Goal: Task Accomplishment & Management: Manage account settings

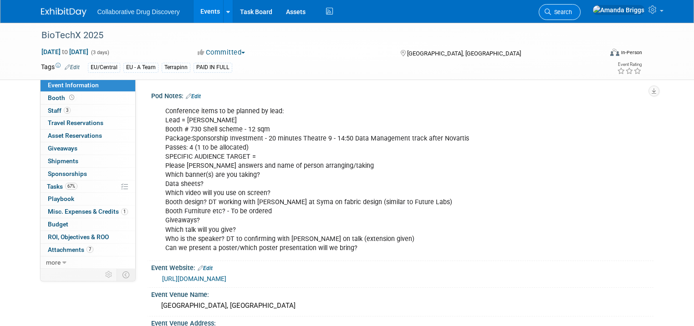
click at [572, 14] on span "Search" at bounding box center [561, 12] width 21 height 7
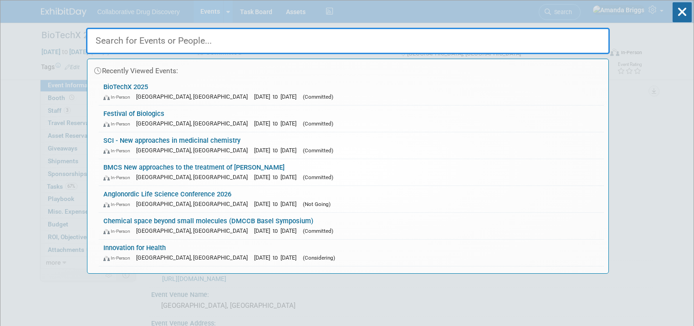
click at [191, 40] on input "text" at bounding box center [347, 41] width 523 height 26
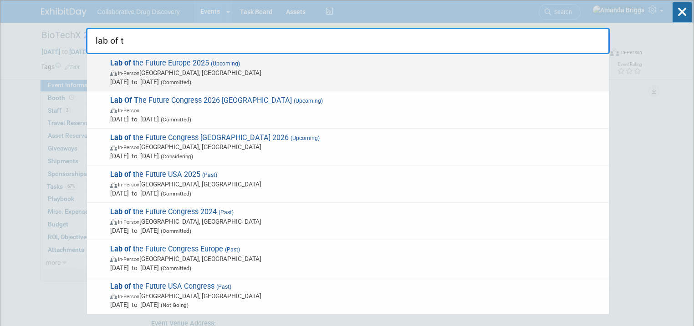
type input "lab of t"
click at [174, 62] on span "Lab of t he Future Europe 2025 (Upcoming) In-Person Amsterdam, Netherlands Sep …" at bounding box center [355, 73] width 497 height 28
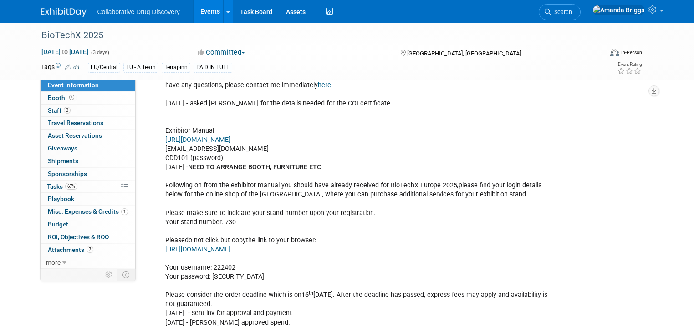
scroll to position [510, 0]
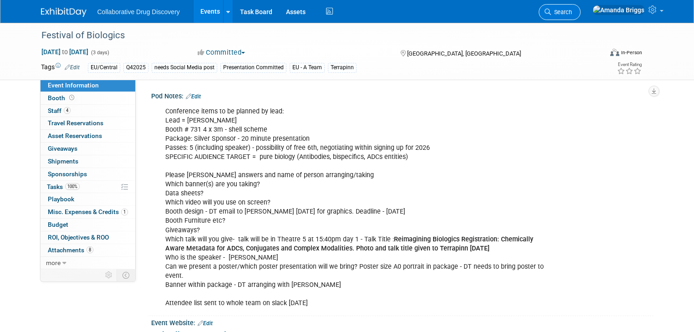
click at [572, 13] on span "Search" at bounding box center [561, 12] width 21 height 7
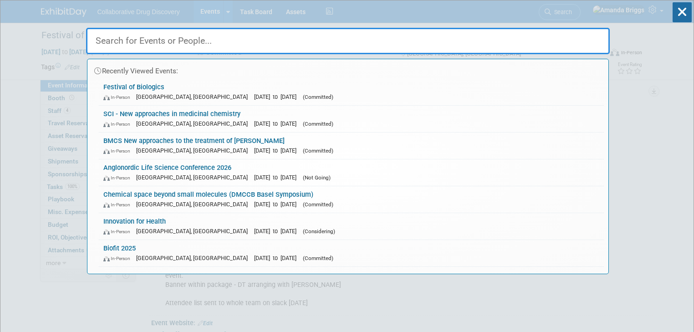
click at [219, 50] on input "text" at bounding box center [347, 41] width 523 height 26
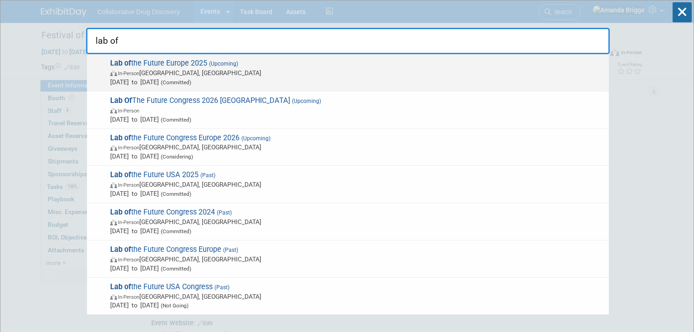
type input "lab of"
click at [188, 60] on span "Lab of the Future Europe 2025 (Upcoming) In-Person Amsterdam, Netherlands Sep 3…" at bounding box center [355, 73] width 497 height 28
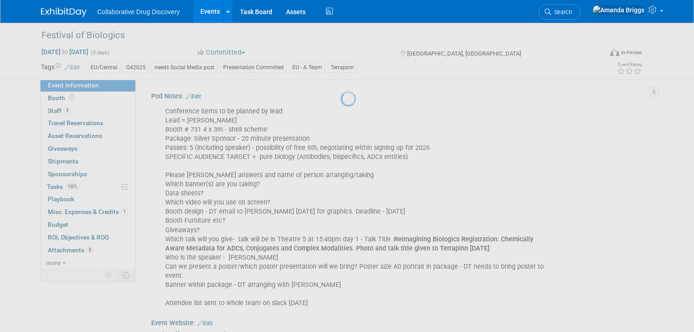
click at [341, 60] on div at bounding box center [347, 166] width 13 height 332
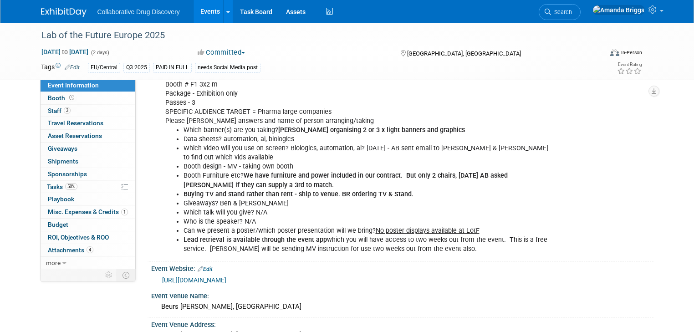
scroll to position [36, 0]
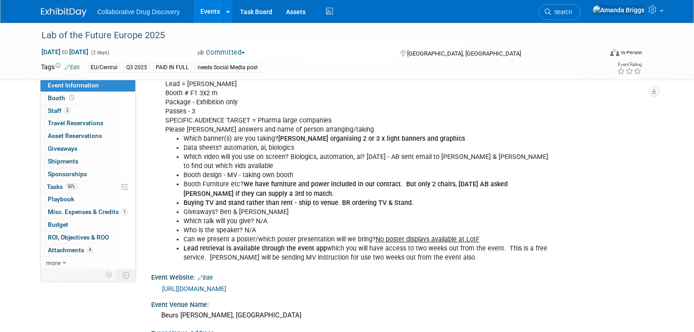
click at [572, 10] on span "Search" at bounding box center [561, 12] width 21 height 7
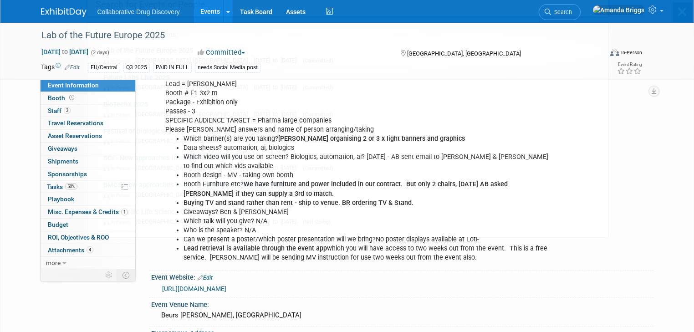
scroll to position [0, 0]
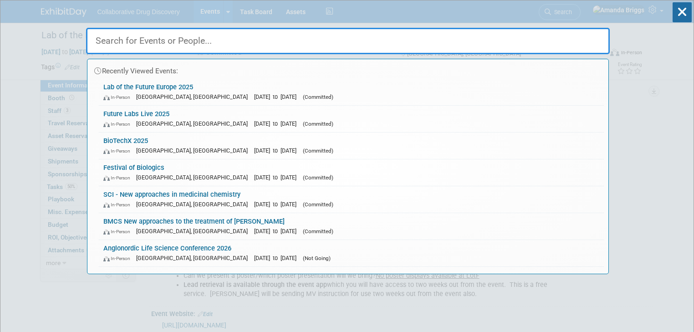
click at [271, 43] on input "text" at bounding box center [347, 41] width 523 height 26
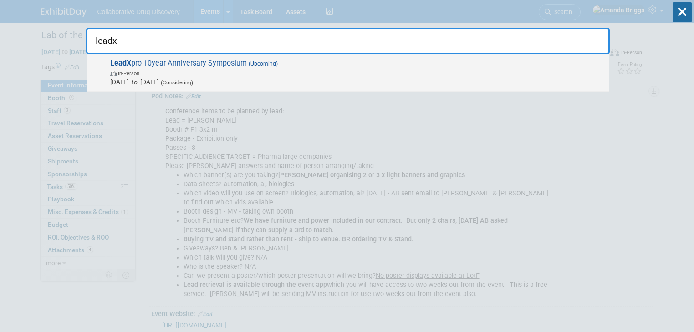
type input "leadx"
click at [219, 62] on span "LeadX pro 10year Anniversary Symposium (Upcoming) In-Person Oct 27, 2025 to Oct…" at bounding box center [355, 73] width 497 height 28
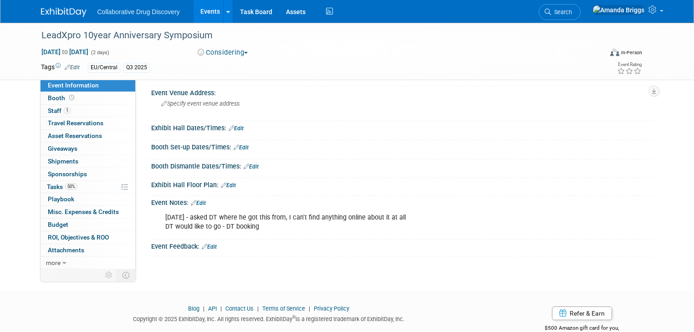
scroll to position [95, 0]
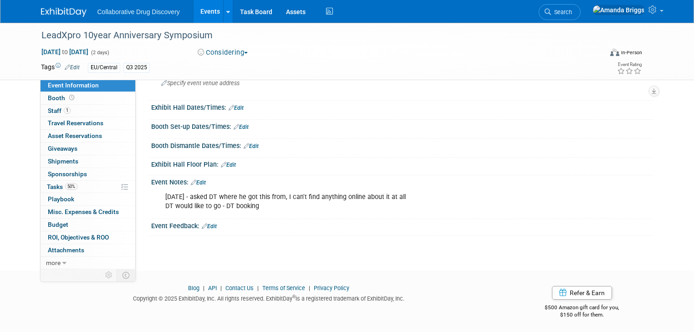
click at [195, 181] on link "Edit" at bounding box center [198, 182] width 15 height 6
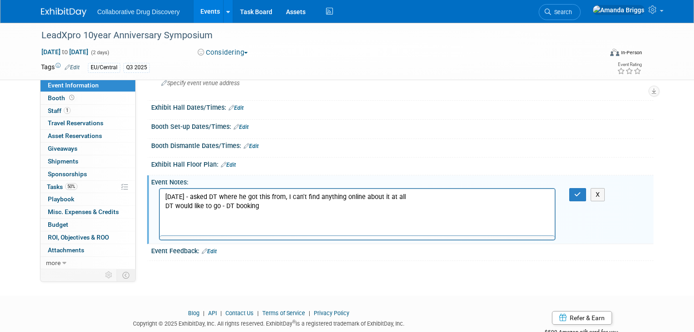
scroll to position [0, 0]
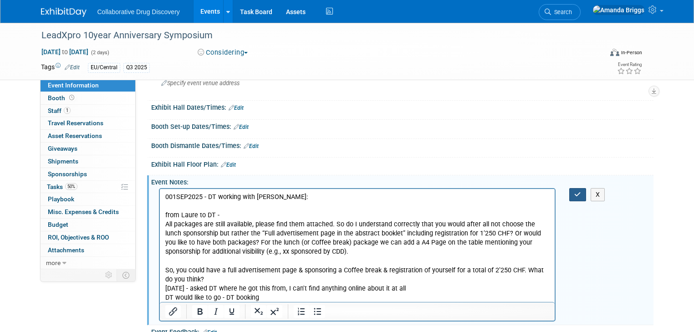
click at [580, 193] on icon "button" at bounding box center [577, 194] width 7 height 6
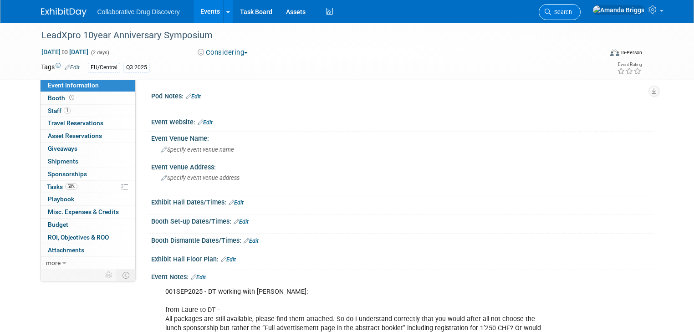
click at [572, 14] on span "Search" at bounding box center [561, 12] width 21 height 7
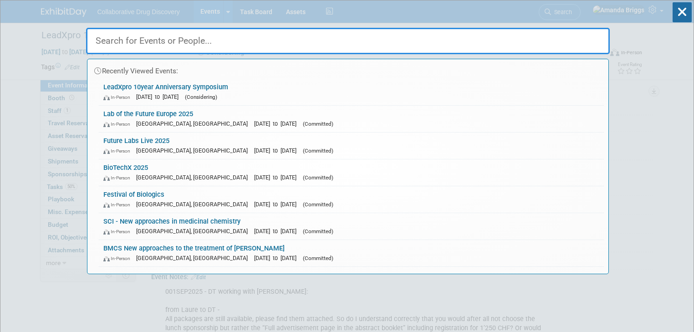
click at [254, 42] on input "text" at bounding box center [347, 41] width 523 height 26
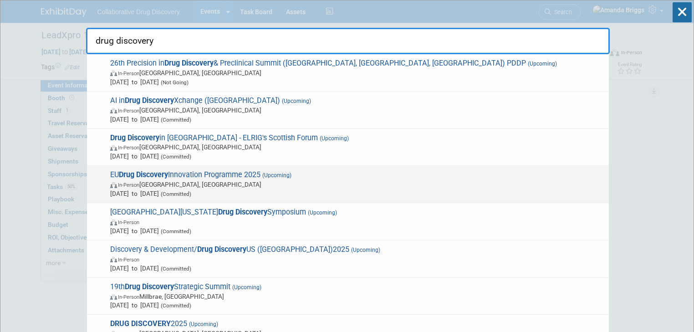
type input "drug discovery"
click at [193, 172] on span "EU Drug Discovery Innovation Programme 2025 (Upcoming) In-Person Barcelona, Spa…" at bounding box center [355, 184] width 497 height 28
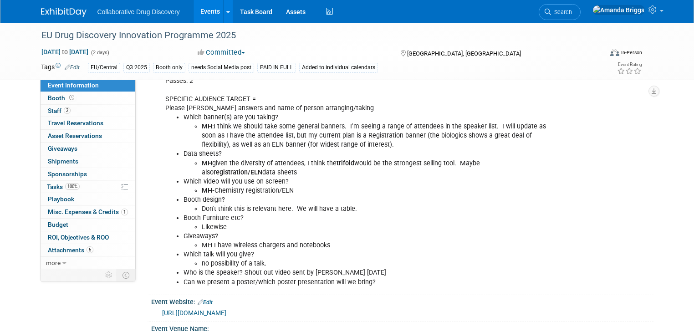
scroll to position [73, 0]
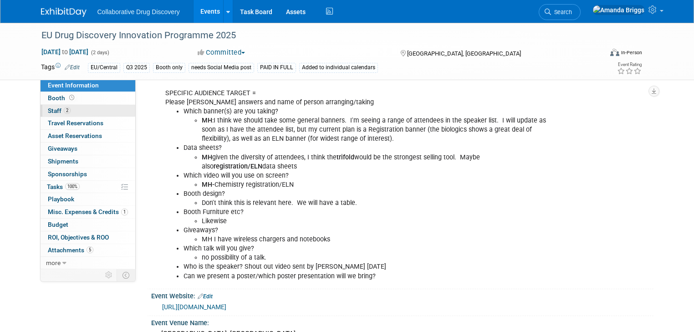
click at [48, 111] on span "Staff 2" at bounding box center [59, 110] width 23 height 7
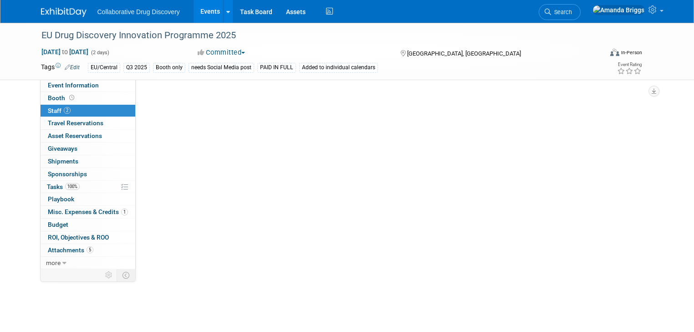
scroll to position [0, 0]
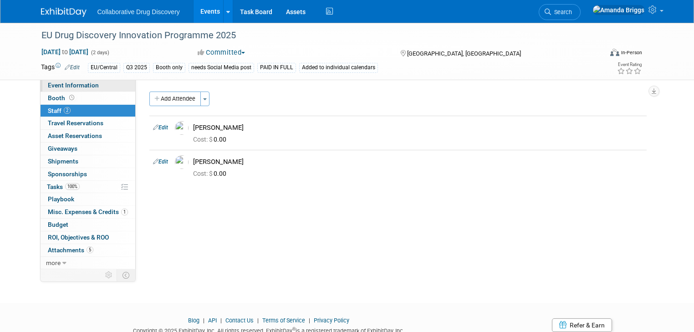
click at [55, 89] on span "Event Information" at bounding box center [73, 84] width 51 height 7
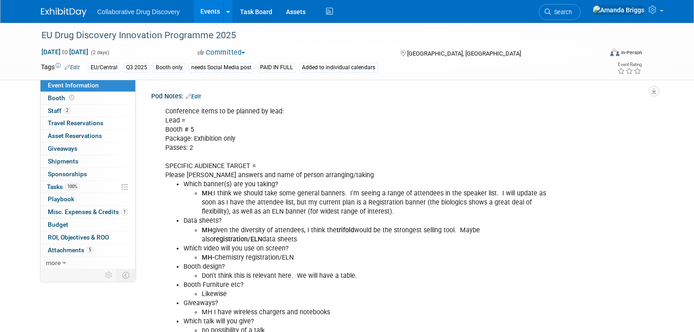
click at [191, 97] on link "Edit" at bounding box center [193, 96] width 15 height 6
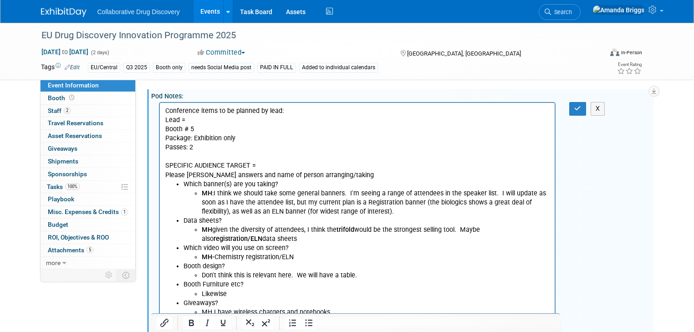
click at [206, 121] on p "Conference items to be planned by lead: Lead = Booth # 5 Package: Exhibition on…" at bounding box center [357, 143] width 385 height 73
click at [226, 140] on p "Conference items to be planned by lead: Lead = Mark Booth # 5 Package: Exhibiti…" at bounding box center [357, 143] width 385 height 73
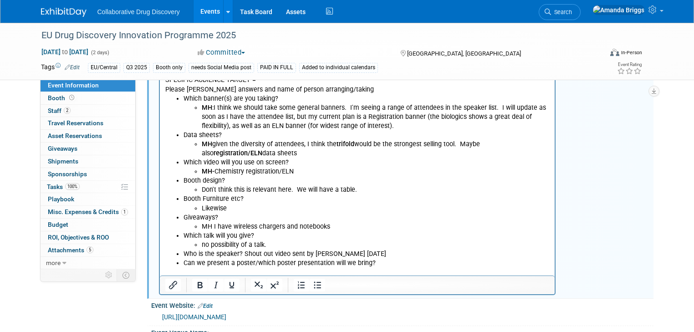
scroll to position [109, 0]
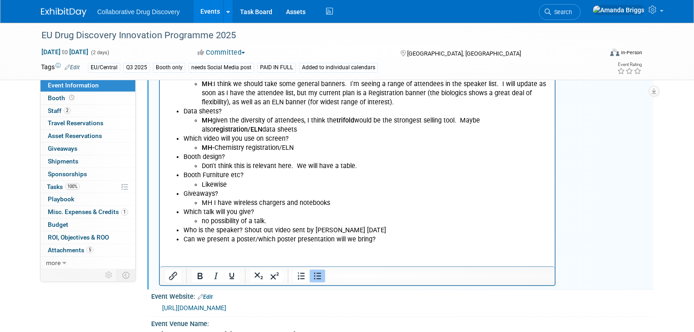
click at [377, 241] on li "Can we present a poster/which poster presentation will we bring?" at bounding box center [366, 239] width 366 height 9
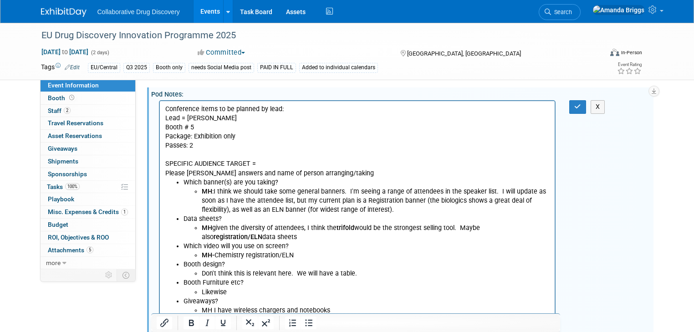
scroll to position [0, 0]
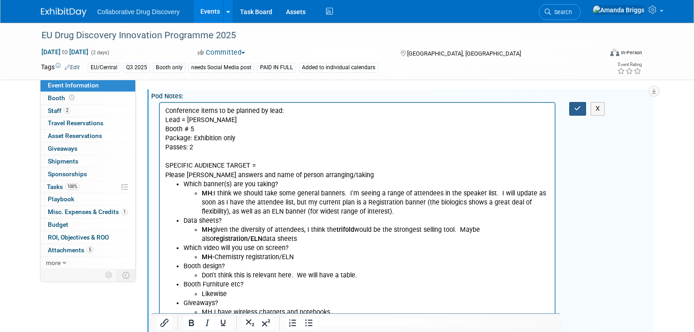
click at [586, 111] on button "button" at bounding box center [577, 108] width 17 height 13
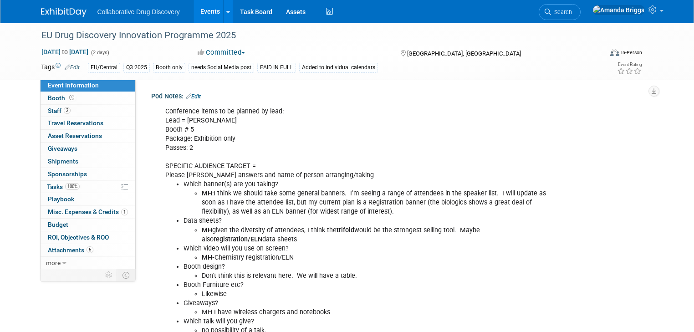
click at [199, 12] on link "Events" at bounding box center [209, 11] width 33 height 23
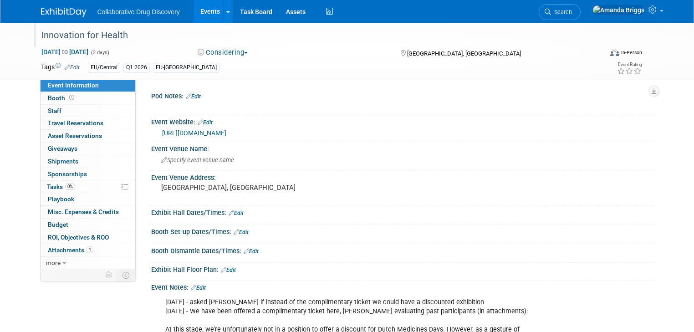
click at [130, 34] on div "Innovation for Health" at bounding box center [314, 35] width 553 height 16
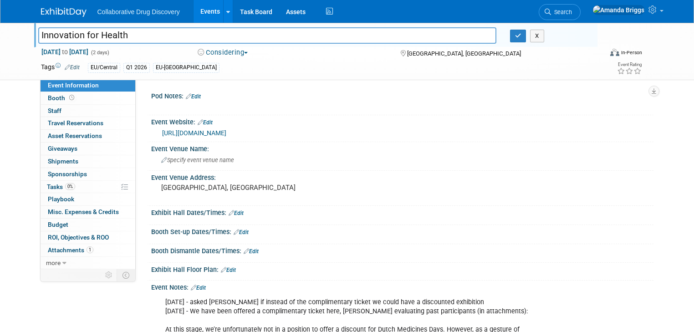
click at [130, 34] on input "Innovation for Health" at bounding box center [267, 35] width 458 height 16
drag, startPoint x: 130, startPoint y: 34, endPoint x: 32, endPoint y: 41, distance: 98.1
click at [38, 41] on input "Innovation for Health" at bounding box center [267, 35] width 458 height 16
drag, startPoint x: 234, startPoint y: 188, endPoint x: 152, endPoint y: 186, distance: 82.0
click at [158, 186] on div "Utrecht, The Netherlands" at bounding box center [256, 191] width 196 height 21
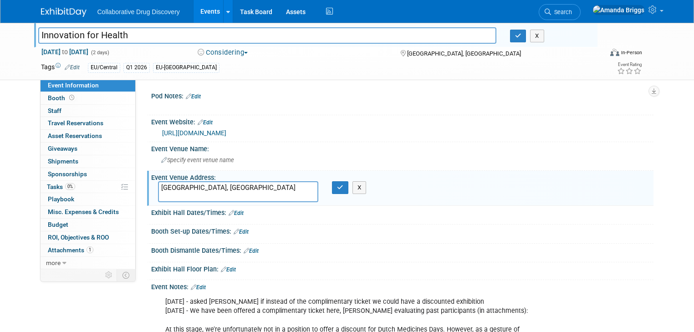
click at [232, 189] on textarea "Utrecht, The Netherlands" at bounding box center [238, 191] width 161 height 20
drag, startPoint x: 233, startPoint y: 188, endPoint x: 147, endPoint y: 197, distance: 86.5
click at [151, 197] on div "Utrecht, The Netherlands" at bounding box center [238, 191] width 174 height 20
click at [237, 188] on textarea "Utrecht, The Netherlands" at bounding box center [238, 191] width 161 height 20
drag, startPoint x: 237, startPoint y: 188, endPoint x: 155, endPoint y: 188, distance: 82.4
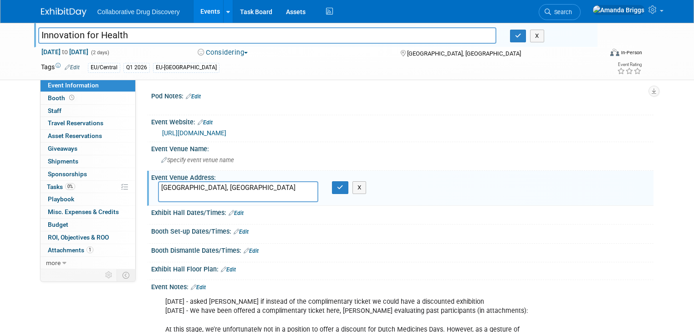
click at [158, 188] on textarea "Utrecht, The Netherlands" at bounding box center [238, 191] width 161 height 20
click at [338, 186] on icon "button" at bounding box center [340, 187] width 6 height 6
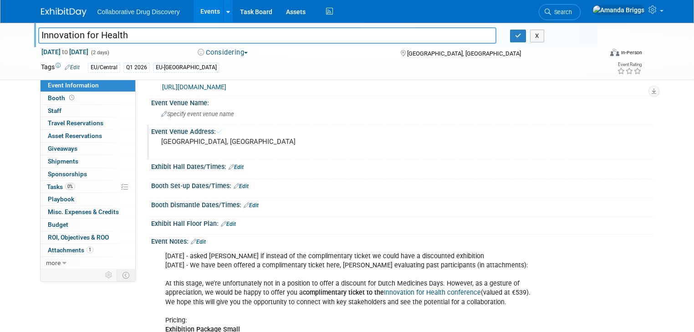
scroll to position [109, 0]
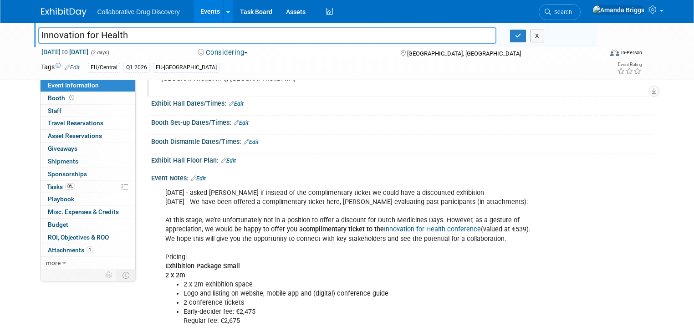
click at [198, 178] on link "Edit" at bounding box center [198, 178] width 15 height 6
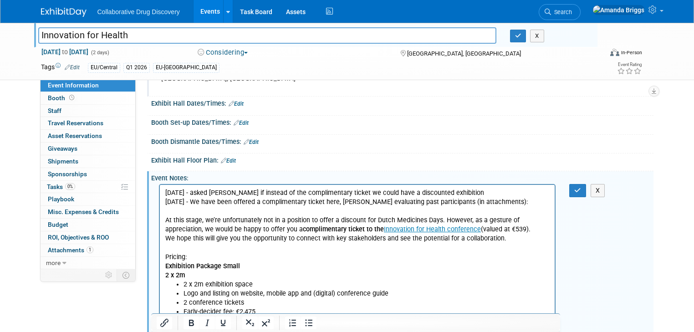
scroll to position [0, 0]
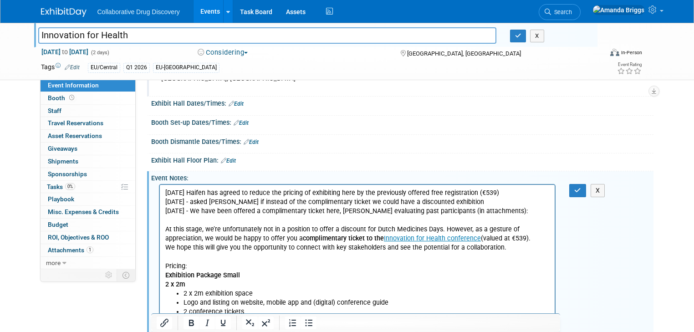
click at [509, 192] on p "01SEP2025 Haifen has agreed to reduce the pricing of exhibiting here by the pre…" at bounding box center [357, 192] width 385 height 9
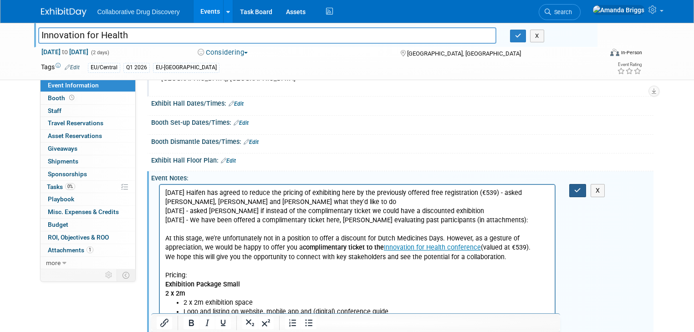
click at [586, 188] on button "button" at bounding box center [577, 190] width 17 height 13
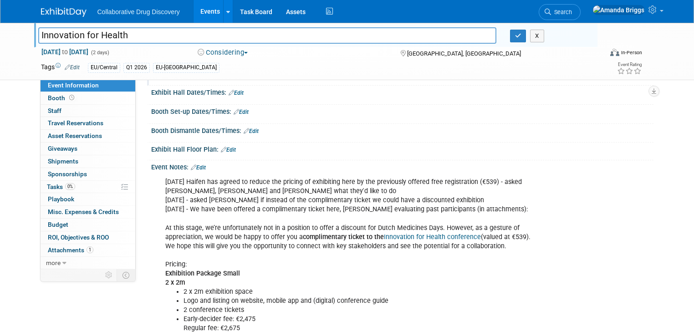
scroll to position [109, 0]
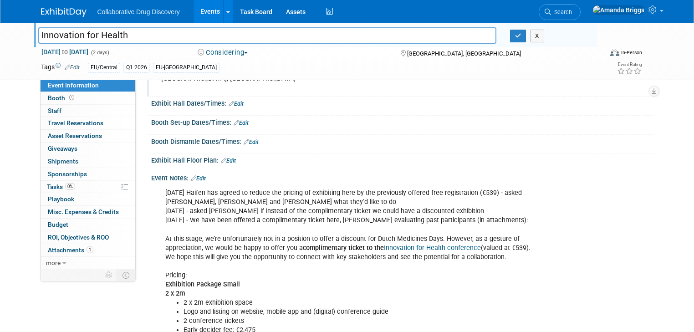
click at [197, 178] on link "Edit" at bounding box center [198, 178] width 15 height 6
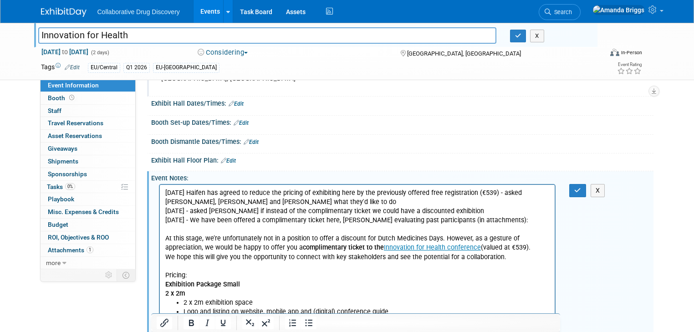
scroll to position [0, 0]
click at [268, 202] on p "01SEP2025 Haifen has agreed to reduce the pricing of exhibiting here by the pre…" at bounding box center [357, 243] width 385 height 110
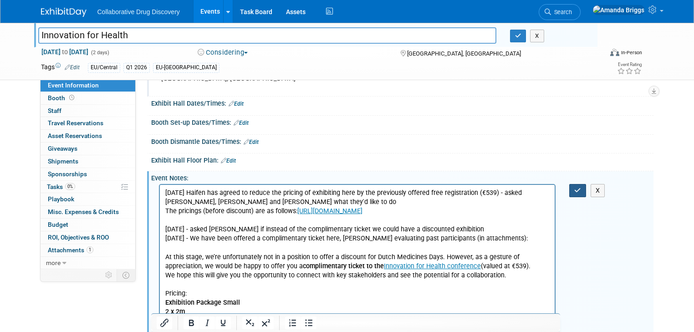
click at [581, 189] on icon "button" at bounding box center [577, 190] width 7 height 6
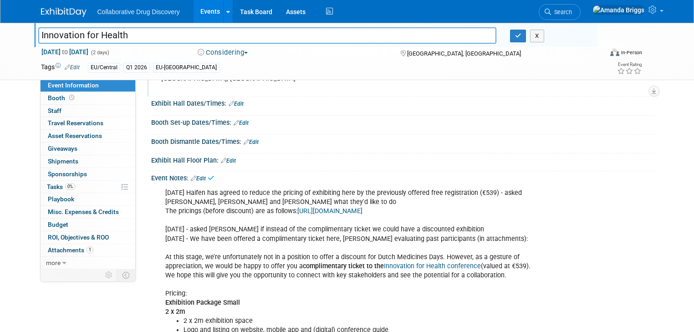
click at [572, 14] on span "Search" at bounding box center [561, 12] width 21 height 7
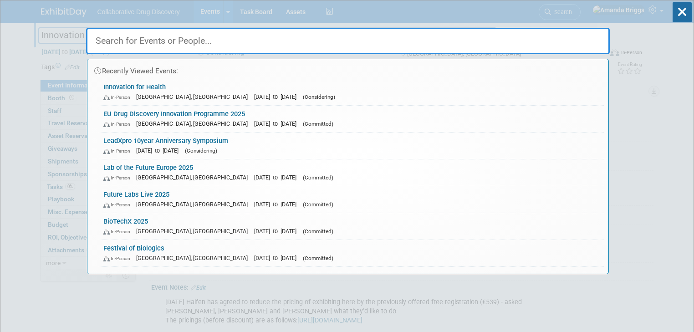
click at [254, 36] on input "text" at bounding box center [347, 41] width 523 height 26
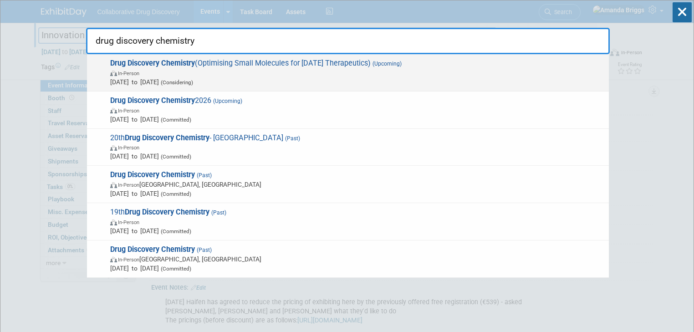
type input "drug discovery chemistry"
click at [190, 64] on strong "Drug Discovery Chemistry" at bounding box center [152, 63] width 85 height 9
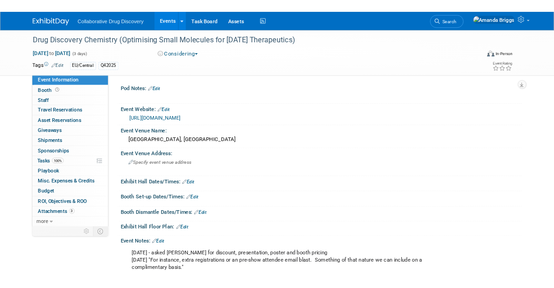
scroll to position [36, 0]
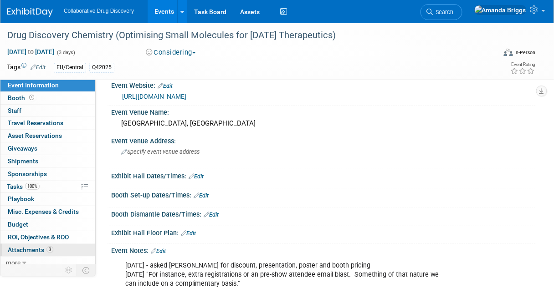
click at [24, 249] on span "Attachments 3" at bounding box center [31, 249] width 46 height 7
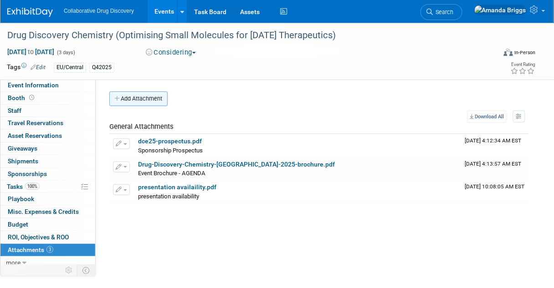
click at [142, 98] on button "Add Attachment" at bounding box center [138, 98] width 58 height 15
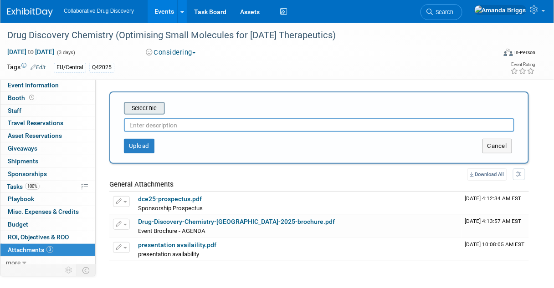
click at [142, 107] on input "file" at bounding box center [110, 108] width 108 height 11
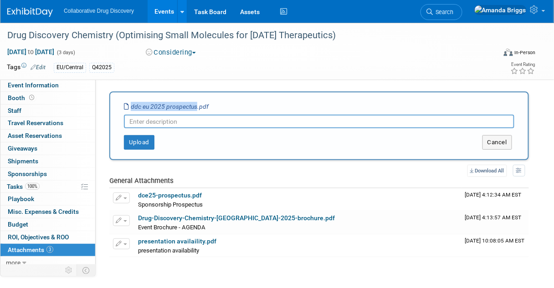
drag, startPoint x: 195, startPoint y: 106, endPoint x: 120, endPoint y: 104, distance: 75.1
click at [120, 104] on div "Select file ddc eu 2025 prospectus.pdf This is an invoice Upload Cancel" at bounding box center [318, 125] width 419 height 69
copy div "Select file ddc eu 2025 prospectus"
click at [161, 122] on input "text" at bounding box center [319, 122] width 390 height 14
paste input "ddc eu 2025 prospectus"
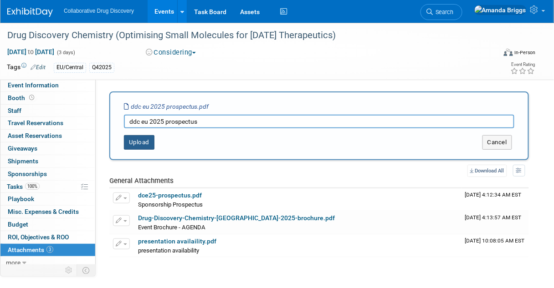
type input "ddc eu 2025 prospectus"
click at [142, 139] on button "Upload" at bounding box center [139, 142] width 30 height 15
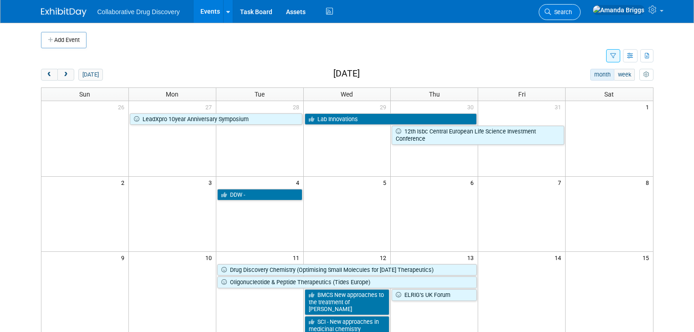
click at [572, 12] on span "Search" at bounding box center [561, 12] width 21 height 7
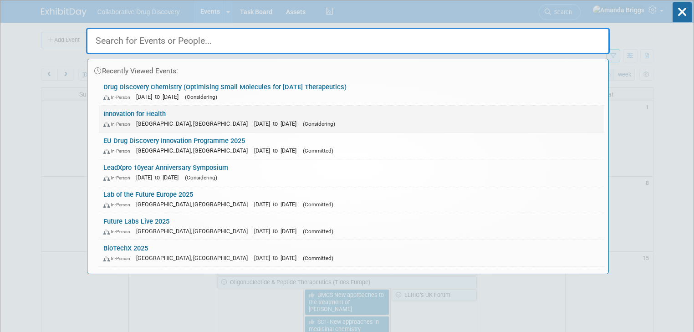
click at [126, 113] on link "Innovation for Health In-Person Utrecht, Netherlands Mar 25, 2026 to Mar 26, 20…" at bounding box center [351, 119] width 505 height 26
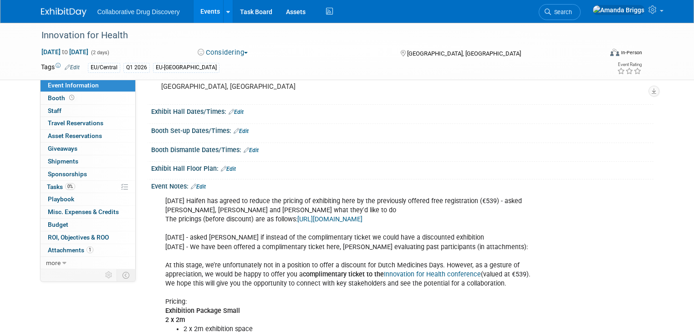
scroll to position [109, 0]
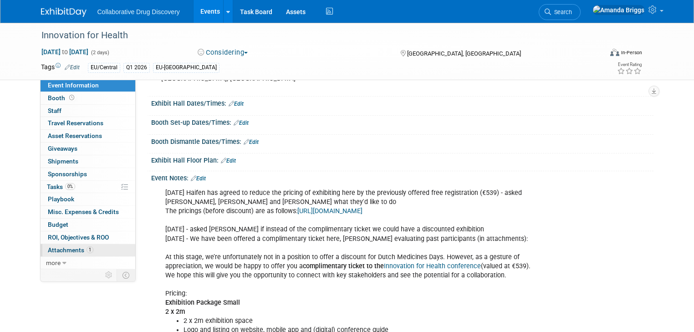
click at [61, 248] on span "Attachments 1" at bounding box center [71, 249] width 46 height 7
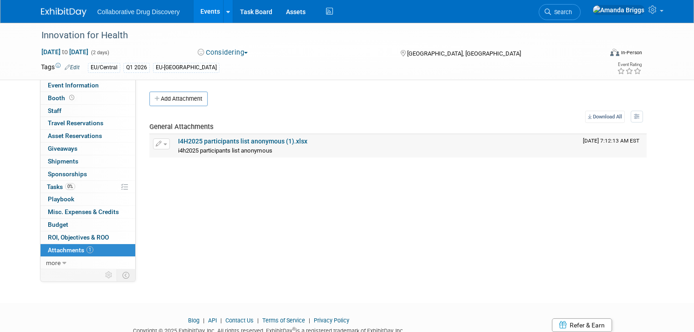
click at [210, 141] on link "I4H2025 participants list anonymous (1).xlsx" at bounding box center [242, 140] width 129 height 7
click at [55, 85] on span "Event Information" at bounding box center [73, 84] width 51 height 7
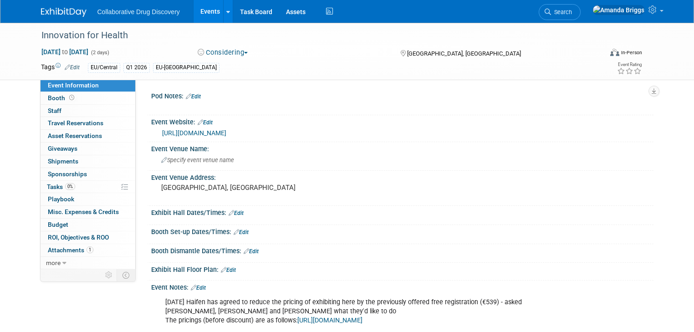
click at [226, 132] on link "https://www.hyphenprojects.nl/i4h" at bounding box center [194, 132] width 64 height 7
click at [60, 251] on span "Attachments 1" at bounding box center [71, 249] width 46 height 7
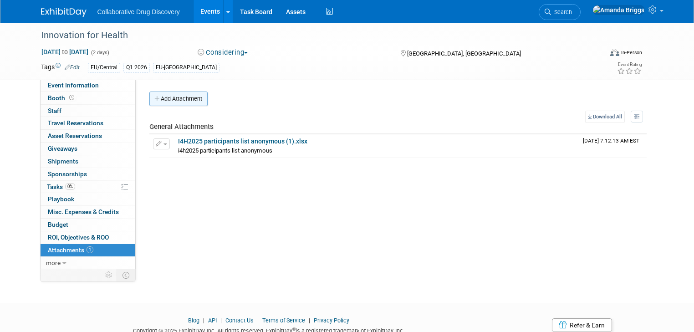
click at [169, 97] on button "Add Attachment" at bounding box center [178, 98] width 58 height 15
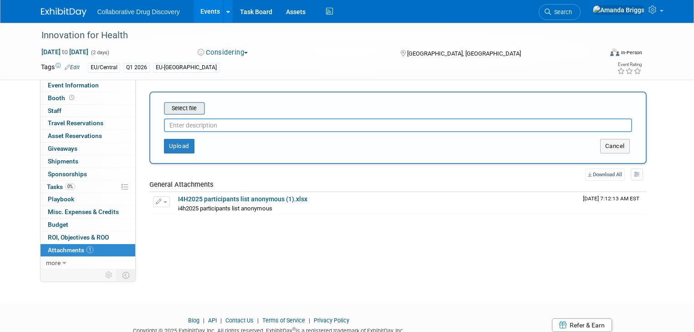
click at [179, 108] on input "file" at bounding box center [150, 108] width 108 height 11
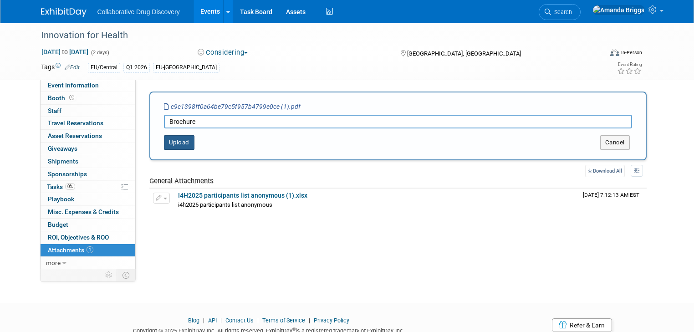
type input "Brochure"
click at [176, 141] on button "Upload" at bounding box center [179, 142] width 30 height 15
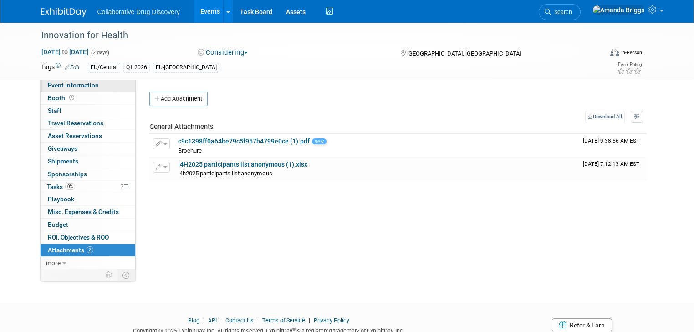
click at [76, 87] on span "Event Information" at bounding box center [73, 84] width 51 height 7
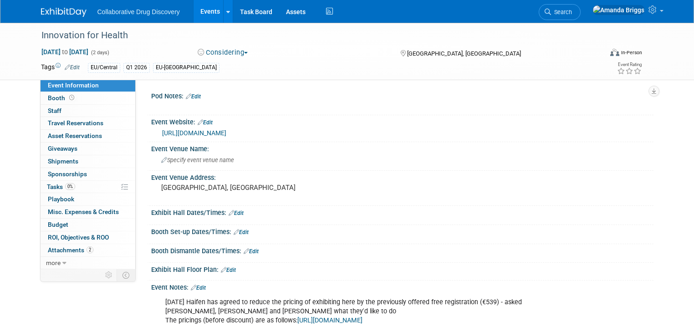
click at [195, 133] on link "https://www.hyphenprojects.nl/i4h" at bounding box center [194, 132] width 64 height 7
drag, startPoint x: 136, startPoint y: 38, endPoint x: 31, endPoint y: 40, distance: 104.3
click at [38, 40] on div "Innovation for Health" at bounding box center [314, 35] width 553 height 16
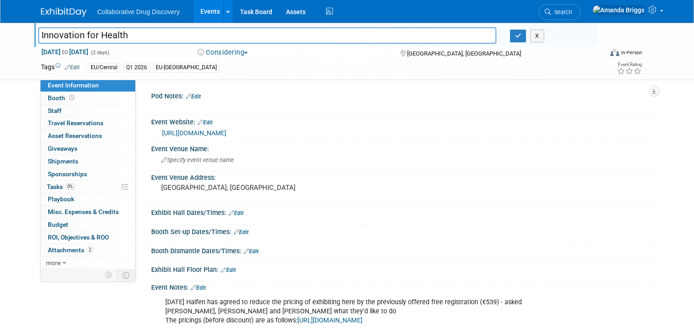
drag, startPoint x: 147, startPoint y: 36, endPoint x: 25, endPoint y: 36, distance: 122.0
click at [31, 36] on div "Innovation for Health" at bounding box center [267, 37] width 472 height 14
click at [521, 33] on icon "button" at bounding box center [518, 36] width 6 height 6
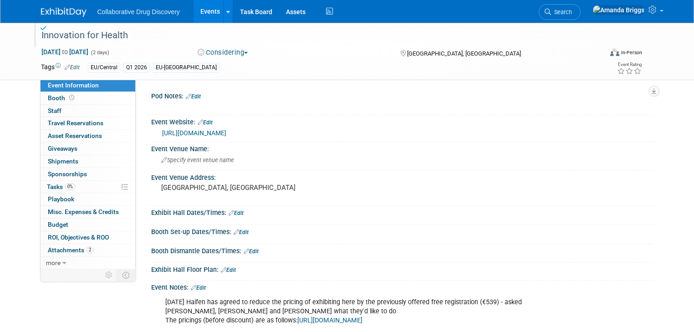
click at [196, 11] on link "Events" at bounding box center [209, 11] width 33 height 23
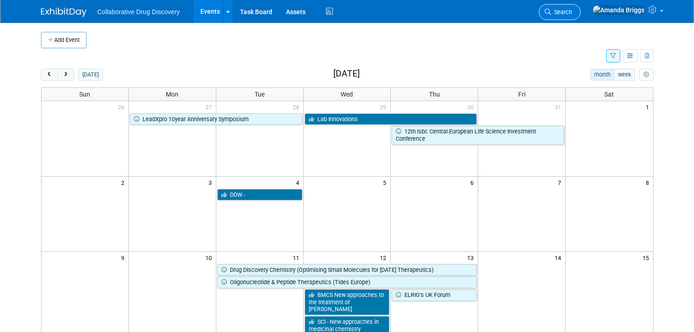
click at [572, 9] on span "Search" at bounding box center [561, 12] width 21 height 7
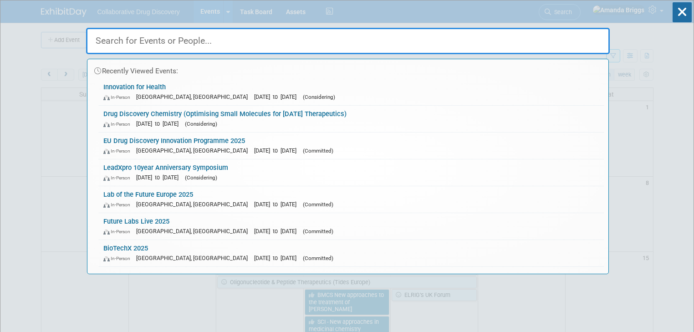
click at [201, 43] on input "text" at bounding box center [347, 41] width 523 height 26
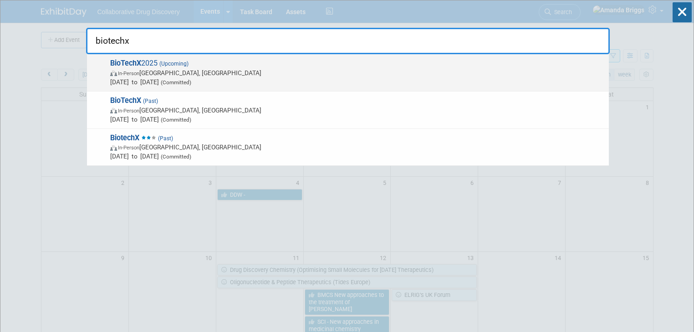
type input "biotechx"
click at [152, 65] on span "BioTechX 2025 (Upcoming) In-Person Basel, Switzerland Oct 6, 2025 to Oct 8, 202…" at bounding box center [355, 73] width 497 height 28
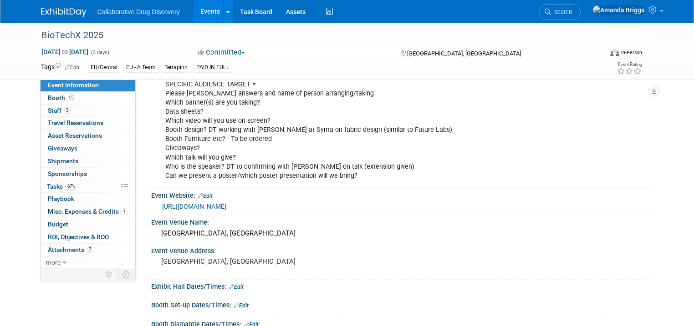
scroll to position [73, 0]
click at [48, 110] on span "Staff 3" at bounding box center [59, 110] width 23 height 7
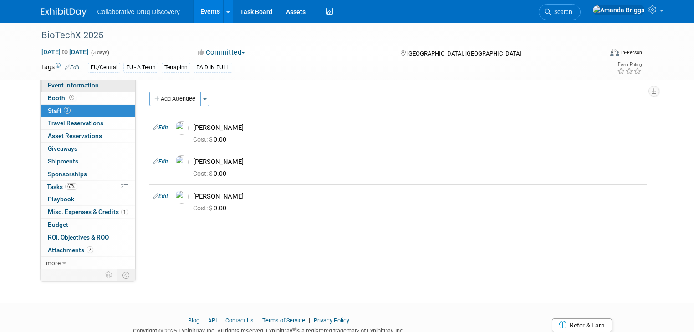
click at [84, 86] on span "Event Information" at bounding box center [73, 84] width 51 height 7
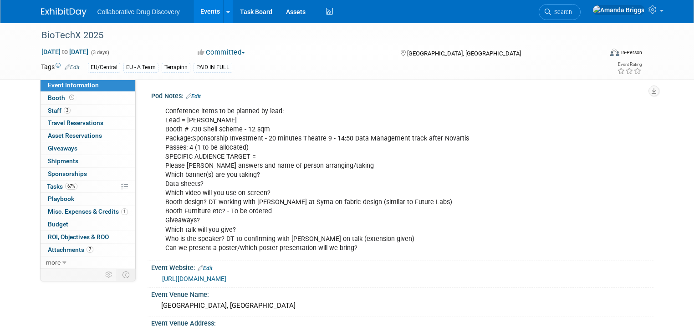
click at [262, 211] on div "Conference items to be planned by lead: Lead = [PERSON_NAME] # 730 Shell scheme…" at bounding box center [357, 179] width 397 height 155
click at [189, 95] on link "Edit" at bounding box center [193, 96] width 15 height 6
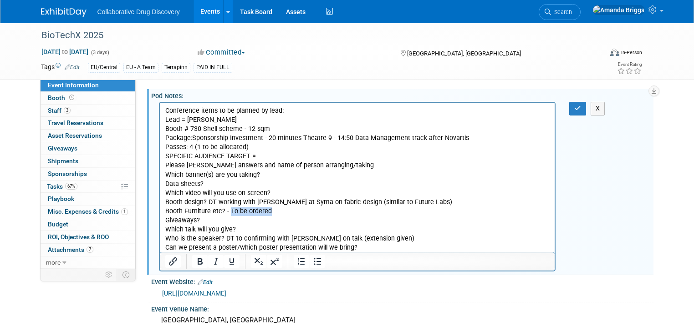
drag, startPoint x: 268, startPoint y: 212, endPoint x: 229, endPoint y: 213, distance: 38.7
click at [229, 213] on p "Conference items to be planned by lead: Lead = [PERSON_NAME] # 730 Shell scheme…" at bounding box center [357, 180] width 385 height 146
click at [579, 107] on icon "button" at bounding box center [577, 108] width 7 height 6
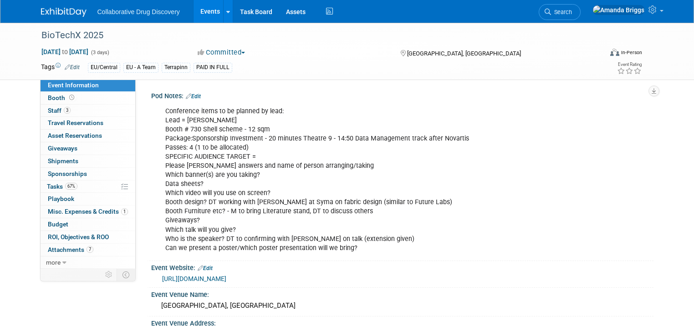
click at [191, 96] on link "Edit" at bounding box center [193, 96] width 15 height 6
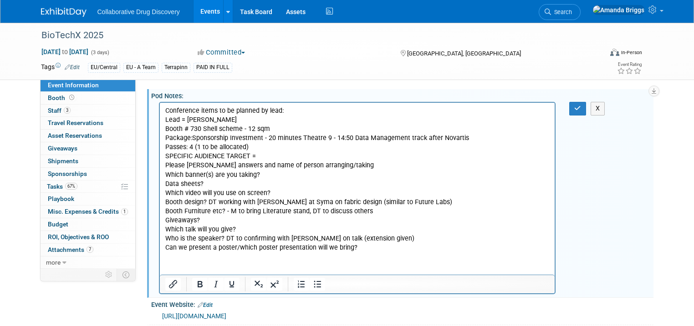
click at [245, 228] on p "Conference items to be planned by lead: Lead = [PERSON_NAME] # 730 Shell scheme…" at bounding box center [357, 180] width 385 height 146
click at [581, 105] on icon "button" at bounding box center [577, 108] width 7 height 6
